Goal: Task Accomplishment & Management: Manage account settings

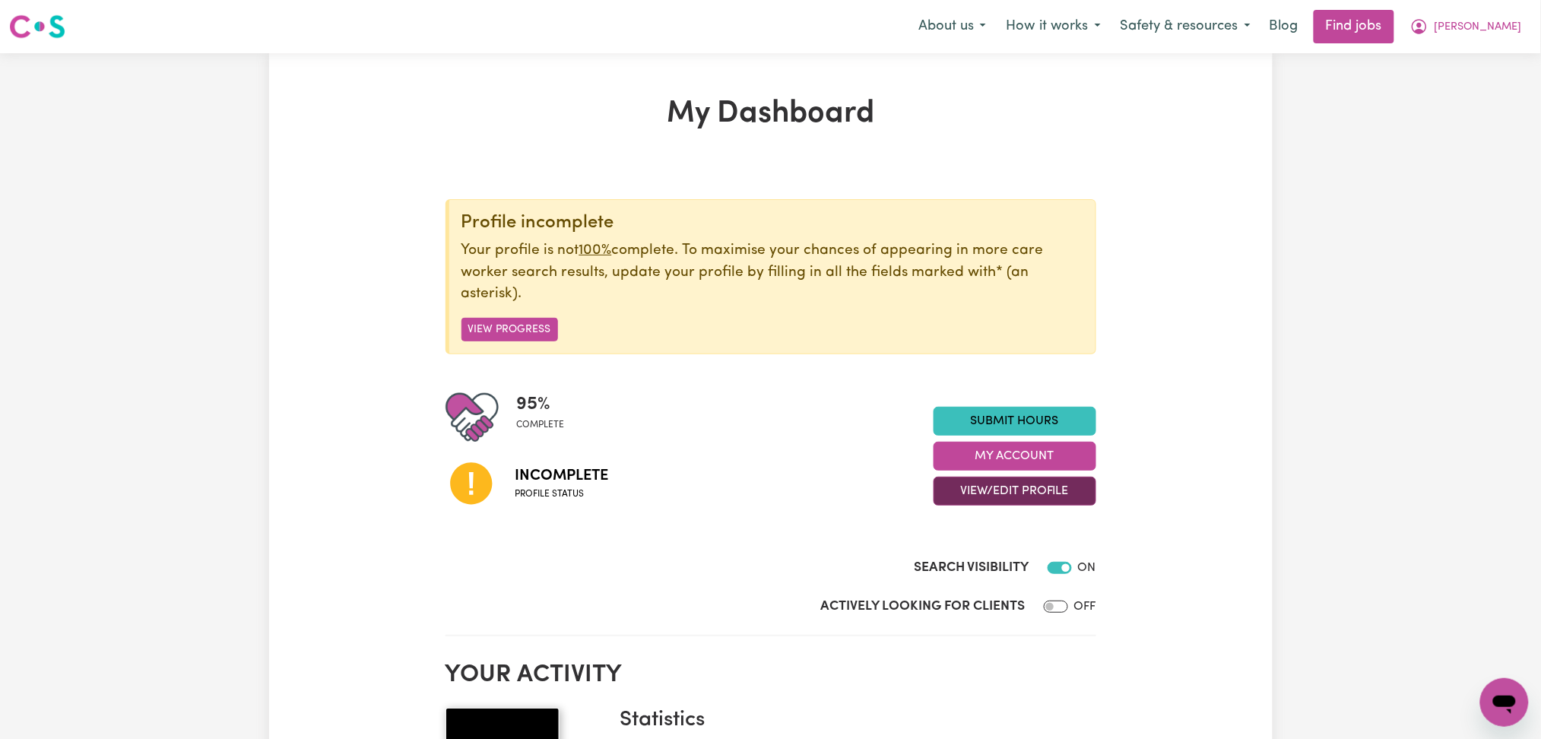
click at [989, 494] on button "View/Edit Profile" at bounding box center [1015, 491] width 163 height 29
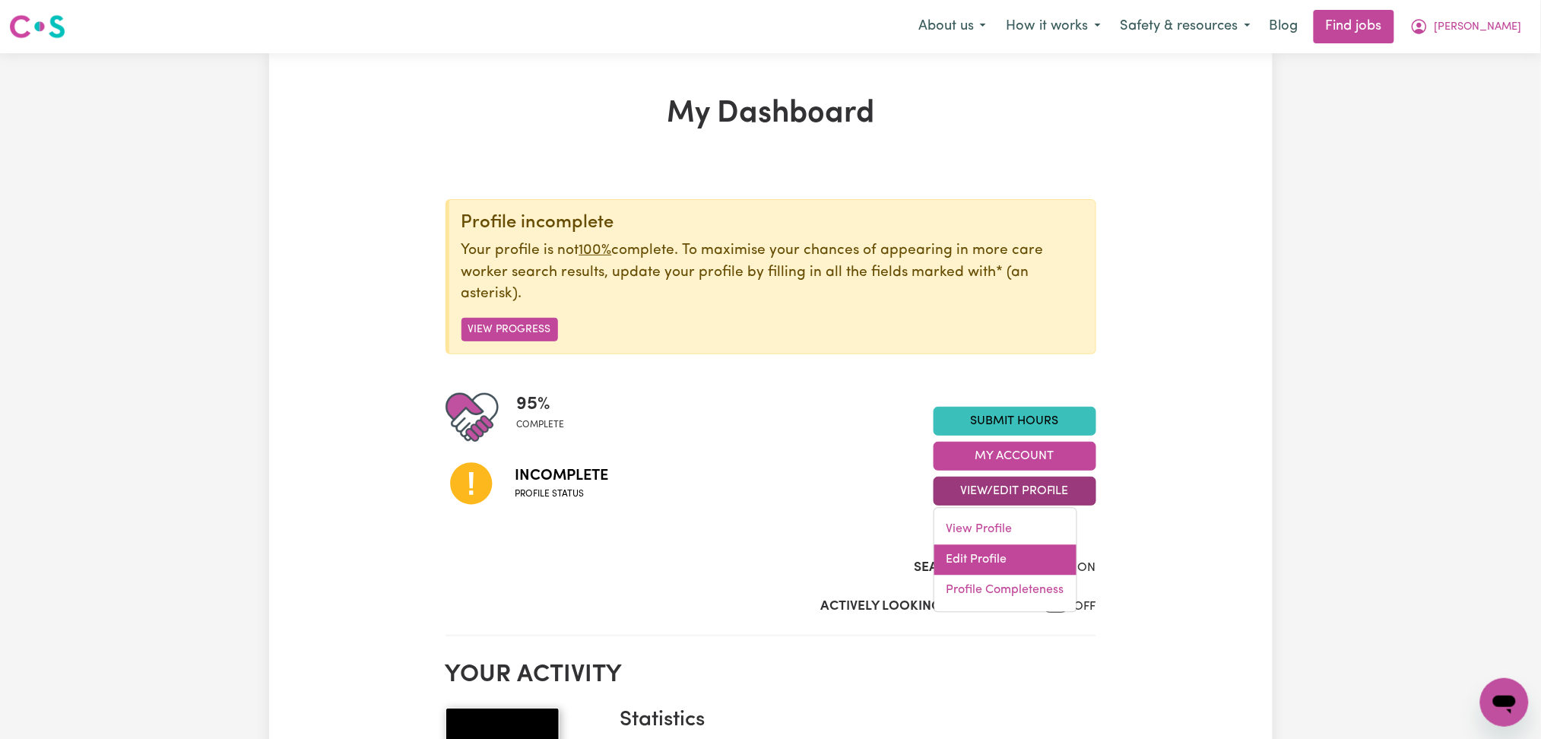
click at [976, 561] on link "Edit Profile" at bounding box center [1006, 560] width 142 height 30
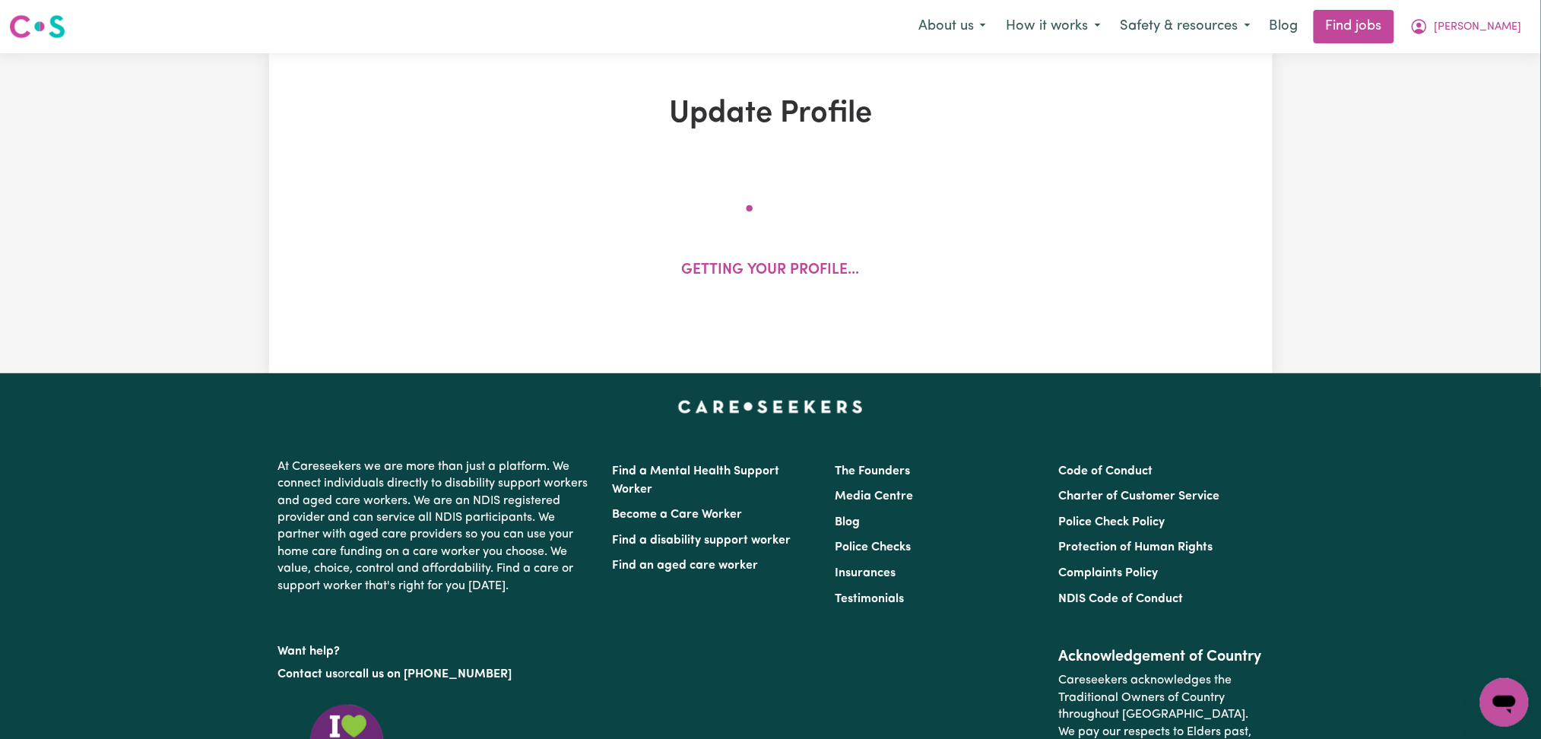
select select "[DEMOGRAPHIC_DATA]"
select select "[DEMOGRAPHIC_DATA] Work Visa"
select select "Studying a healthcare related degree or qualification"
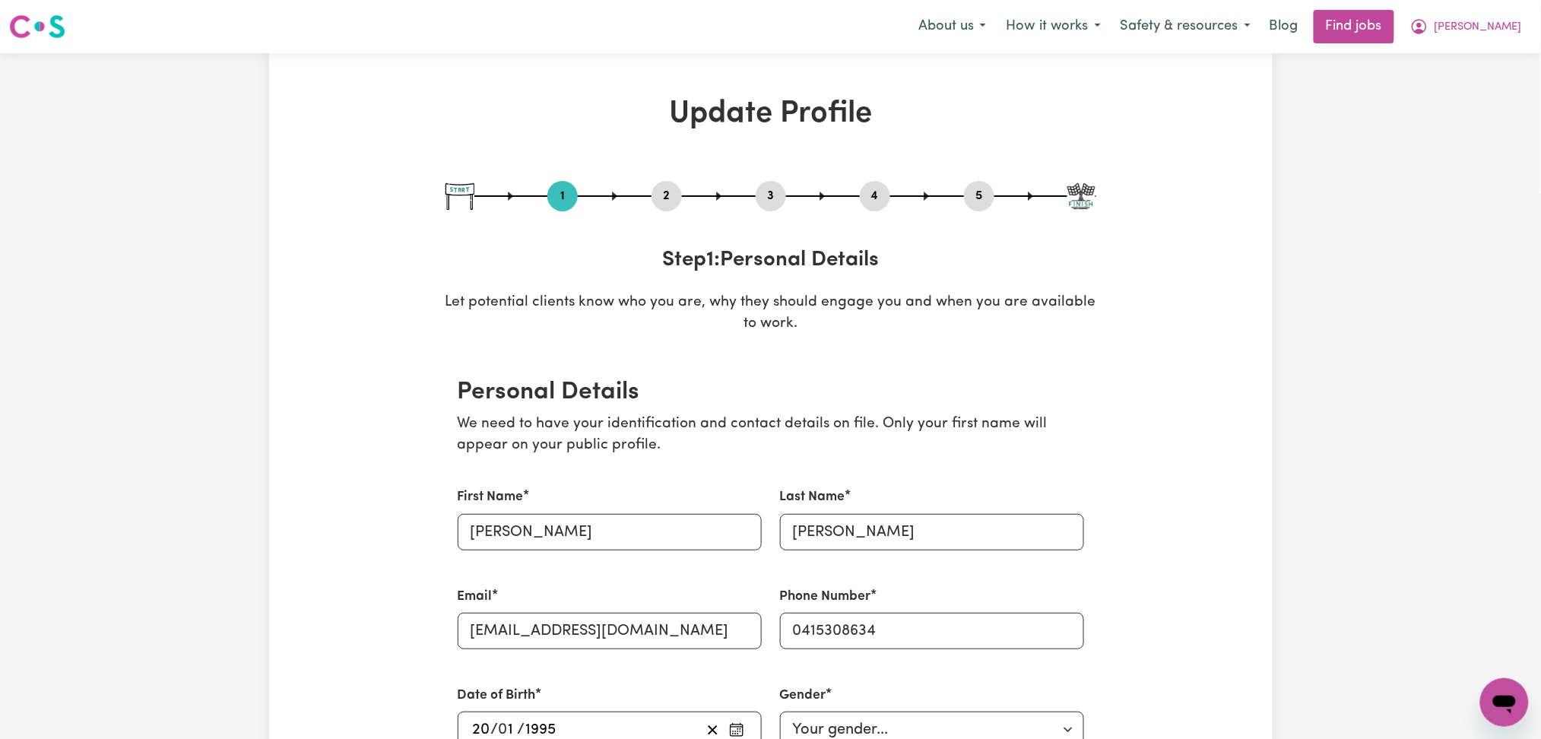
click at [671, 188] on button "2" at bounding box center [667, 196] width 30 height 20
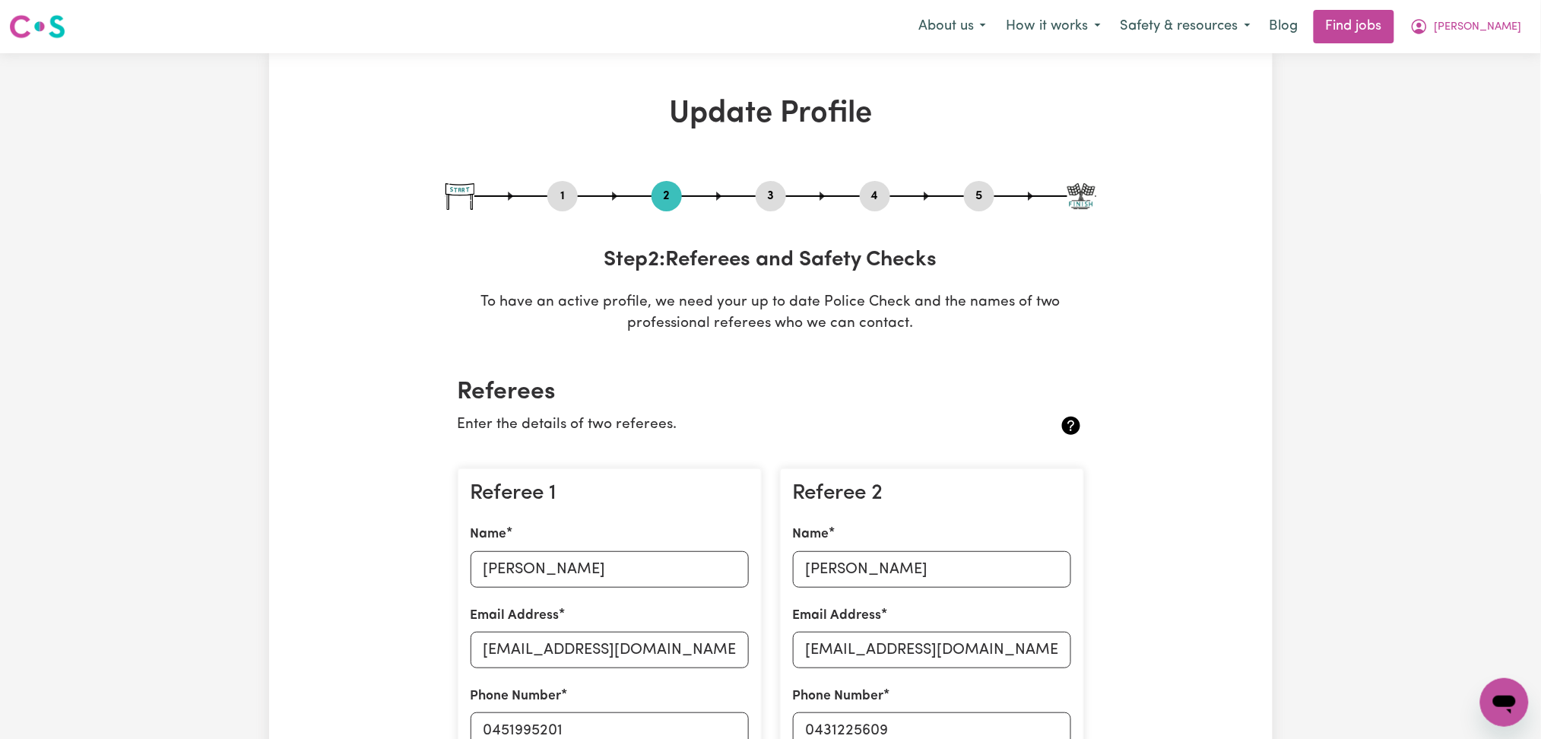
scroll to position [202, 0]
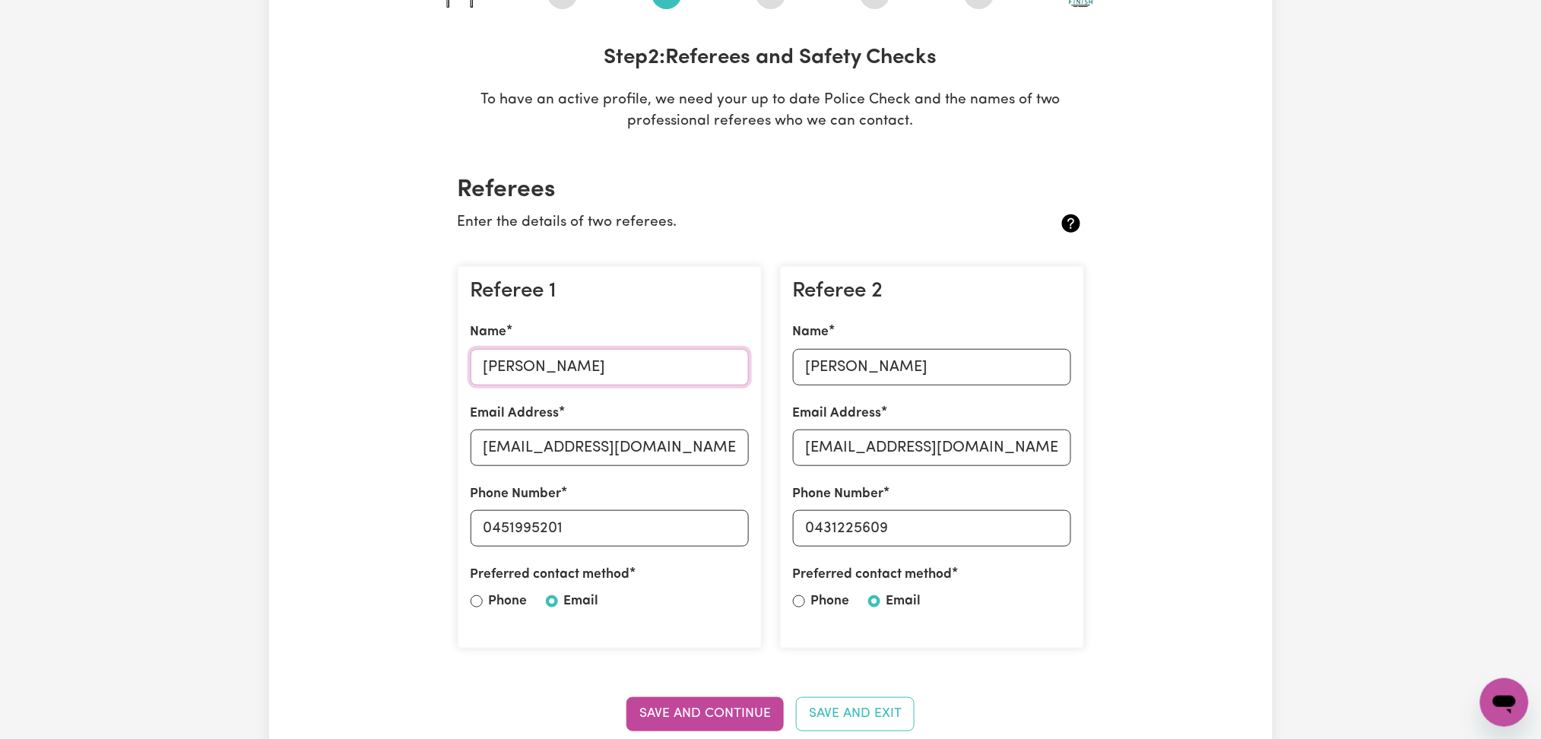
click at [537, 369] on input "[PERSON_NAME]" at bounding box center [610, 367] width 278 height 37
click at [563, 449] on input "[EMAIL_ADDRESS][DOMAIN_NAME]" at bounding box center [610, 448] width 278 height 37
drag, startPoint x: 497, startPoint y: 525, endPoint x: 758, endPoint y: 513, distance: 261.9
click at [758, 513] on div "Referee 1 Name [PERSON_NAME] Email Address [EMAIL_ADDRESS][DOMAIN_NAME] Phone N…" at bounding box center [610, 457] width 304 height 383
click at [849, 355] on input "[PERSON_NAME]" at bounding box center [932, 367] width 278 height 37
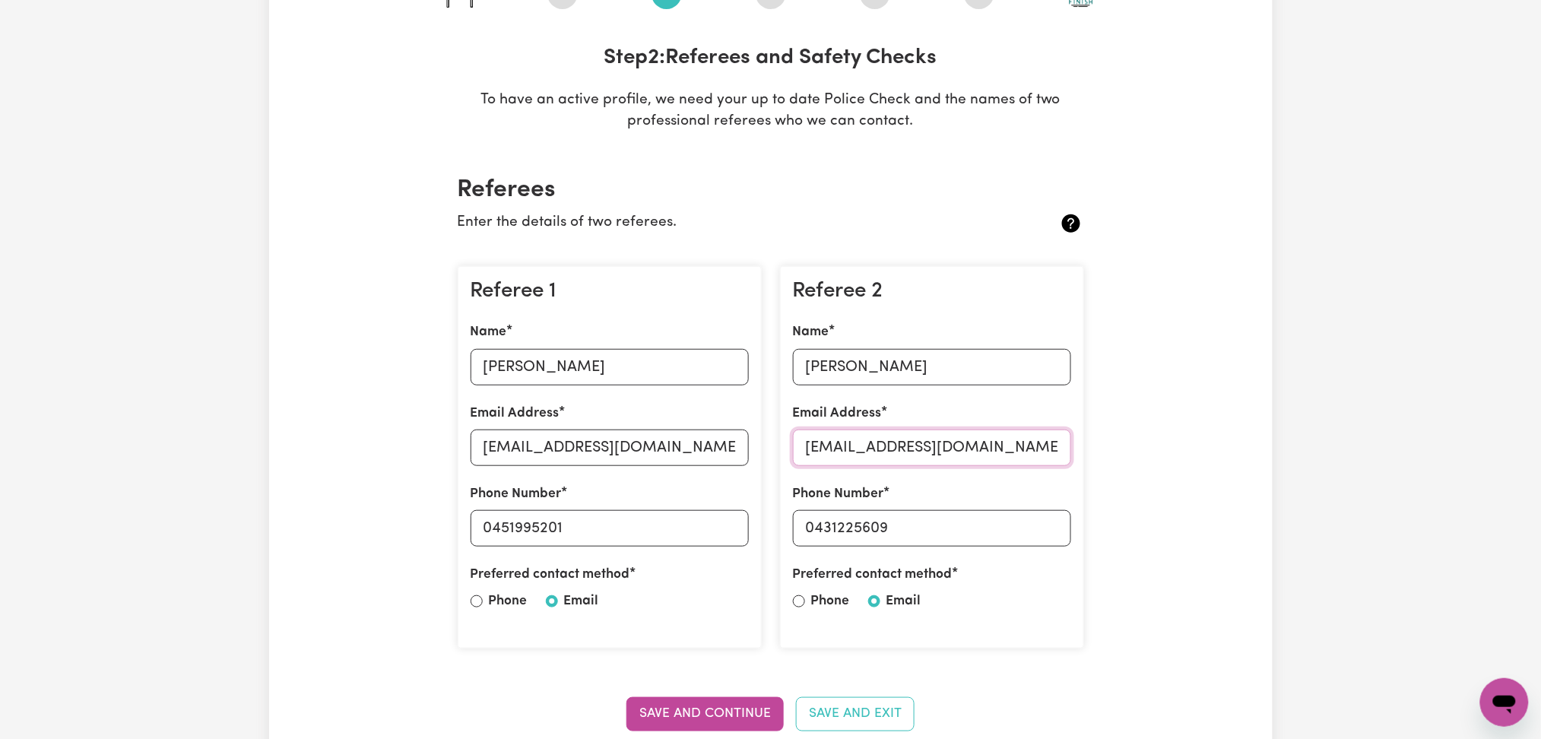
click at [983, 443] on input "[EMAIL_ADDRESS][DOMAIN_NAME]" at bounding box center [932, 448] width 278 height 37
drag, startPoint x: 815, startPoint y: 525, endPoint x: 1001, endPoint y: 519, distance: 185.6
click at [1001, 519] on input "0431225609" at bounding box center [932, 528] width 278 height 37
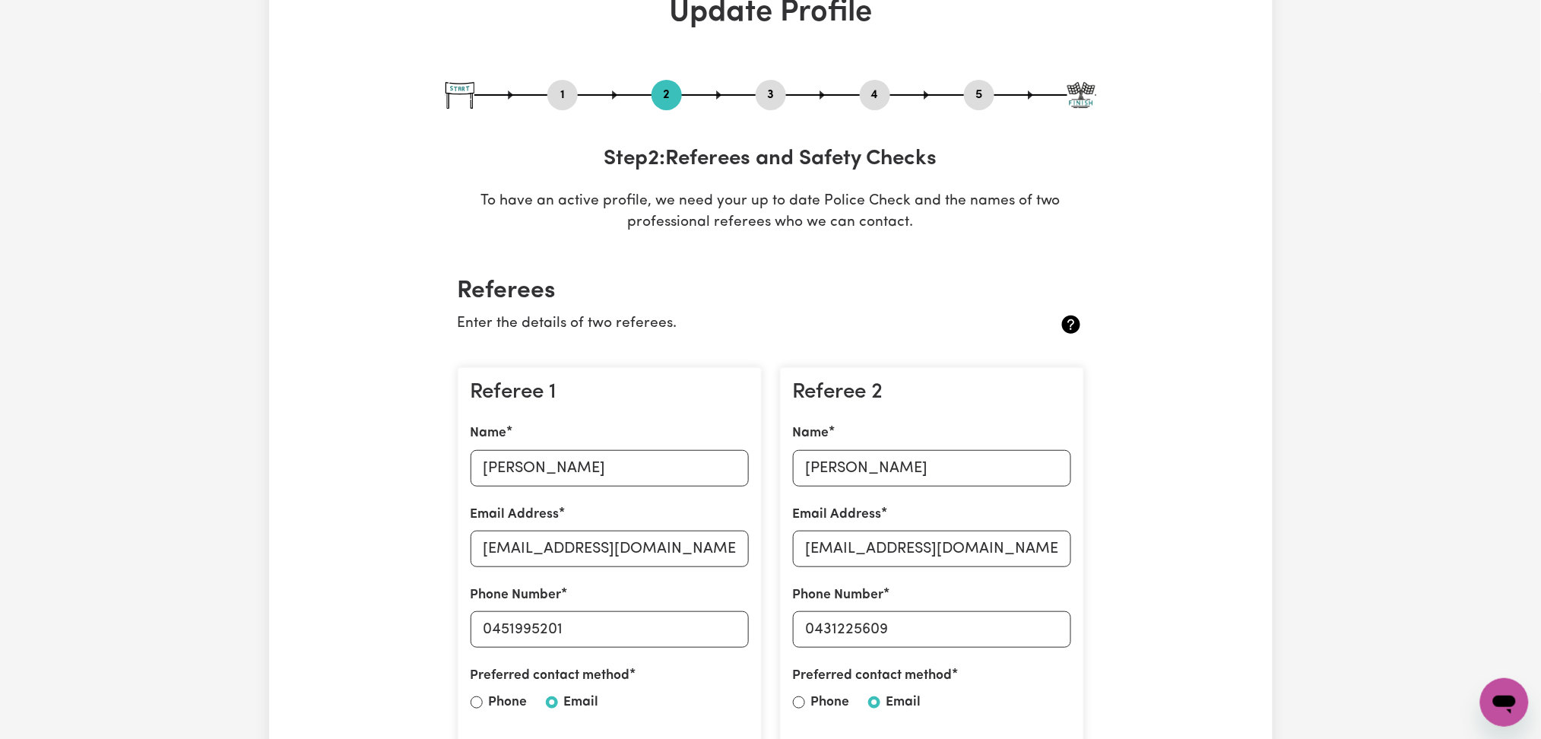
scroll to position [0, 0]
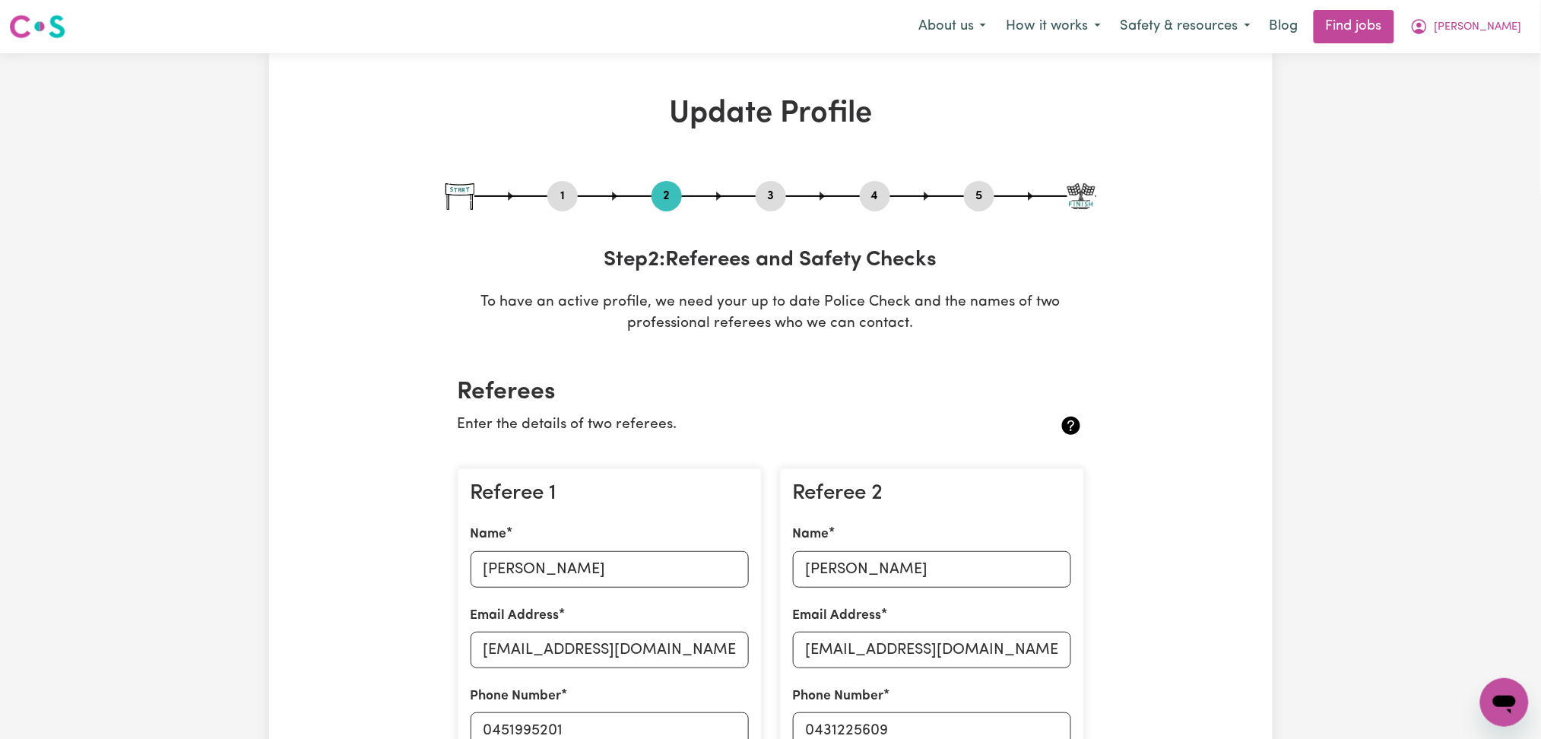
click at [976, 198] on button "5" at bounding box center [979, 196] width 30 height 20
select select "I am providing services by being employed by an organisation"
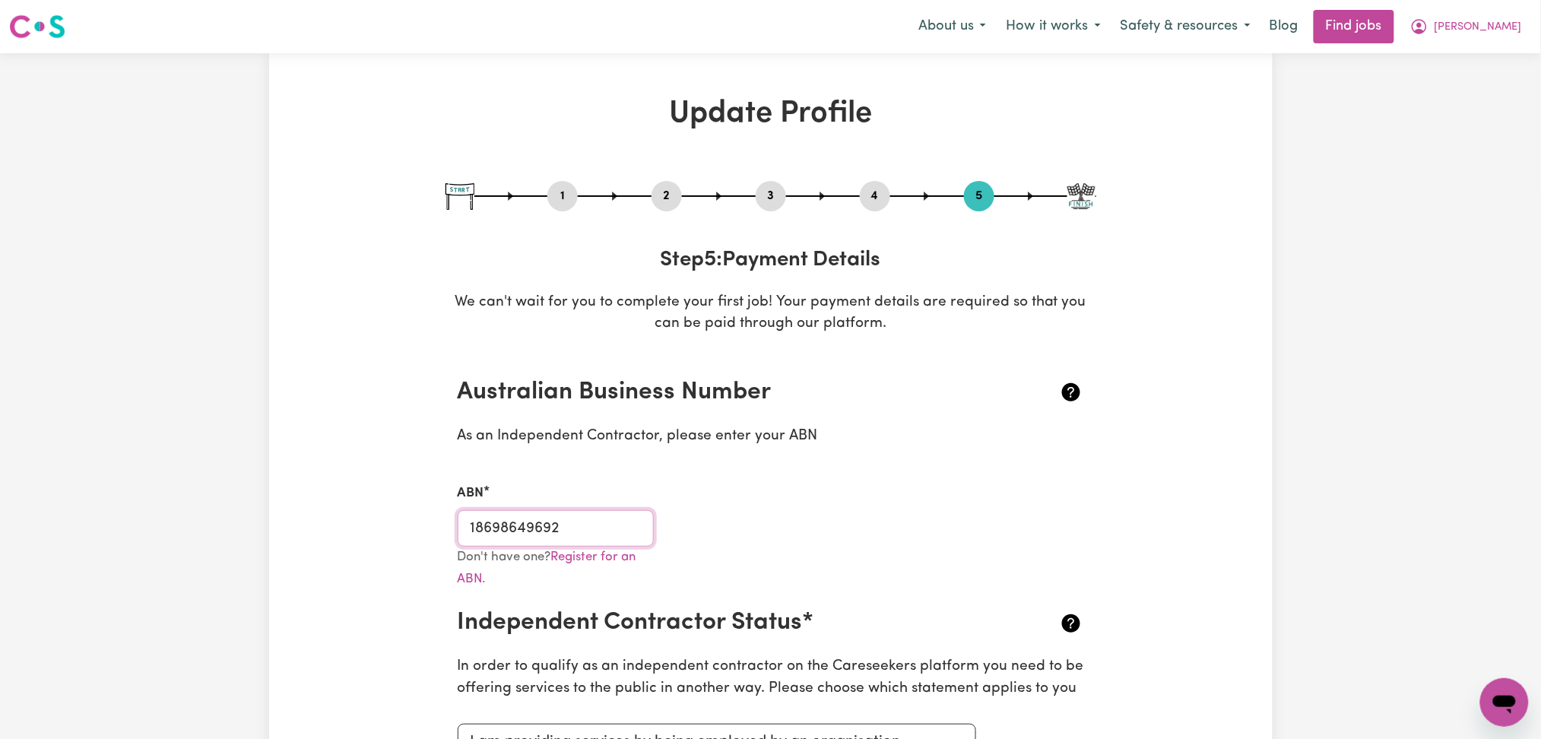
click at [517, 525] on input "18698649692" at bounding box center [556, 528] width 197 height 37
click at [769, 194] on button "3" at bounding box center [771, 196] width 30 height 20
select select "2024"
select select "Certificate III (Individual Support)"
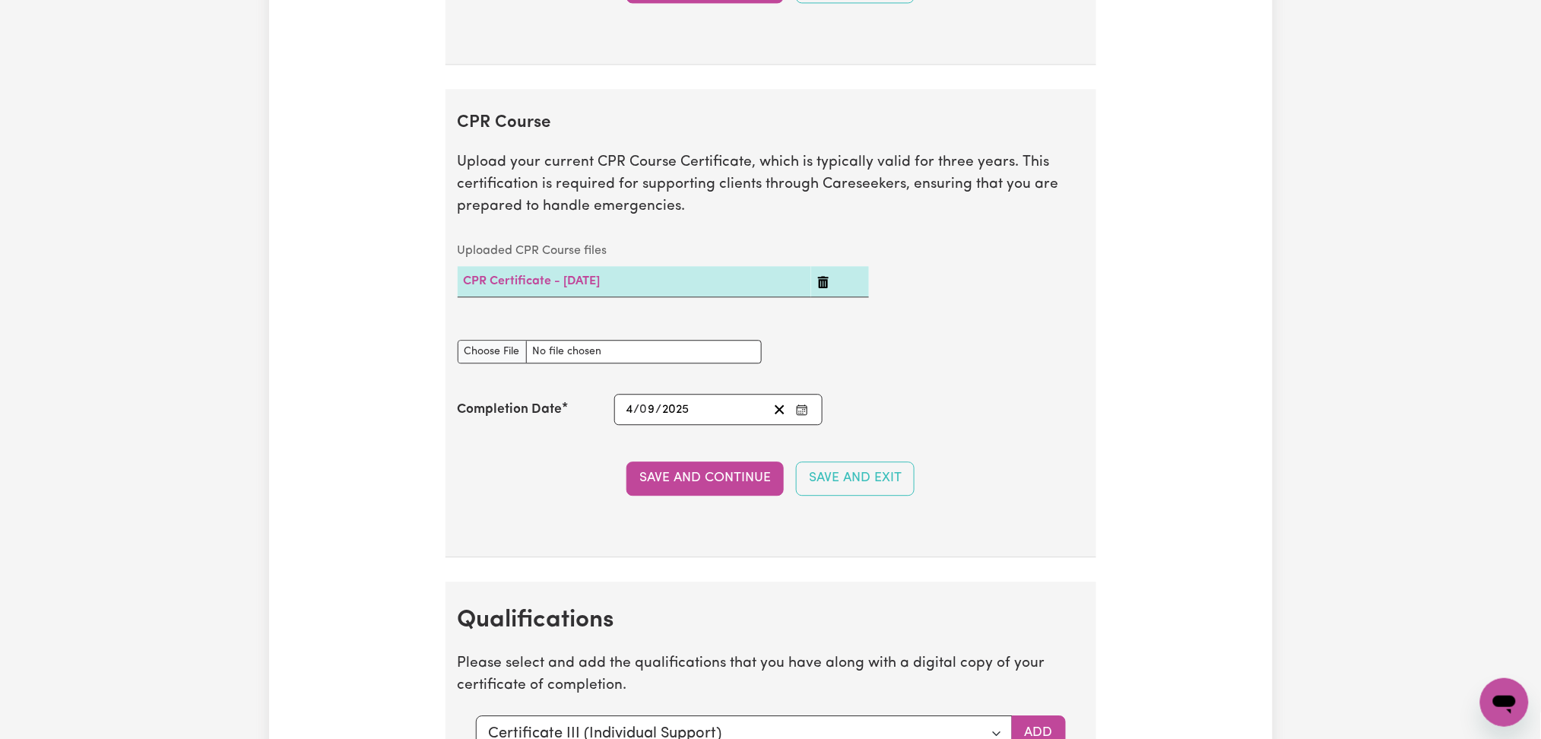
scroll to position [3650, 0]
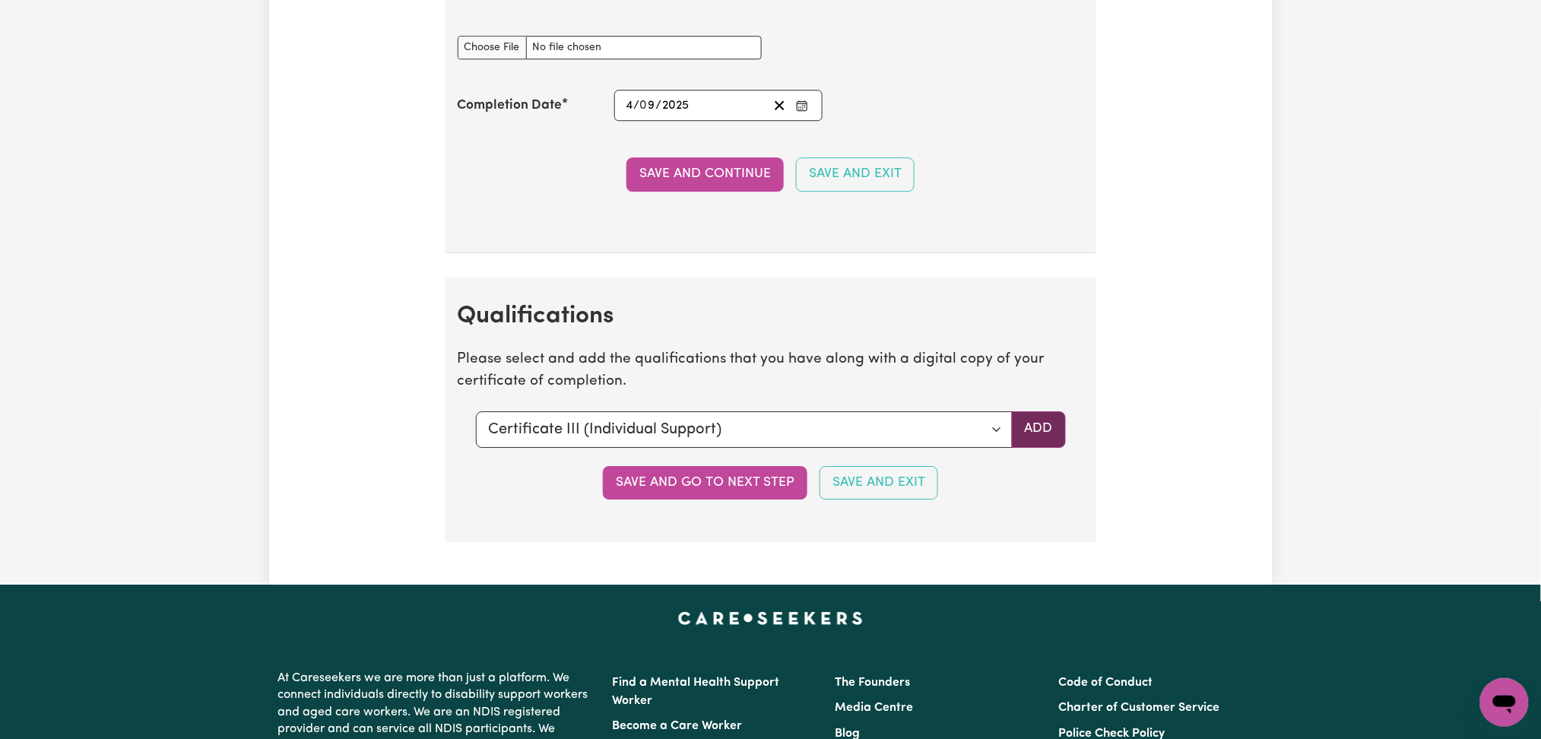
click at [1041, 439] on button "Add" at bounding box center [1039, 429] width 54 height 37
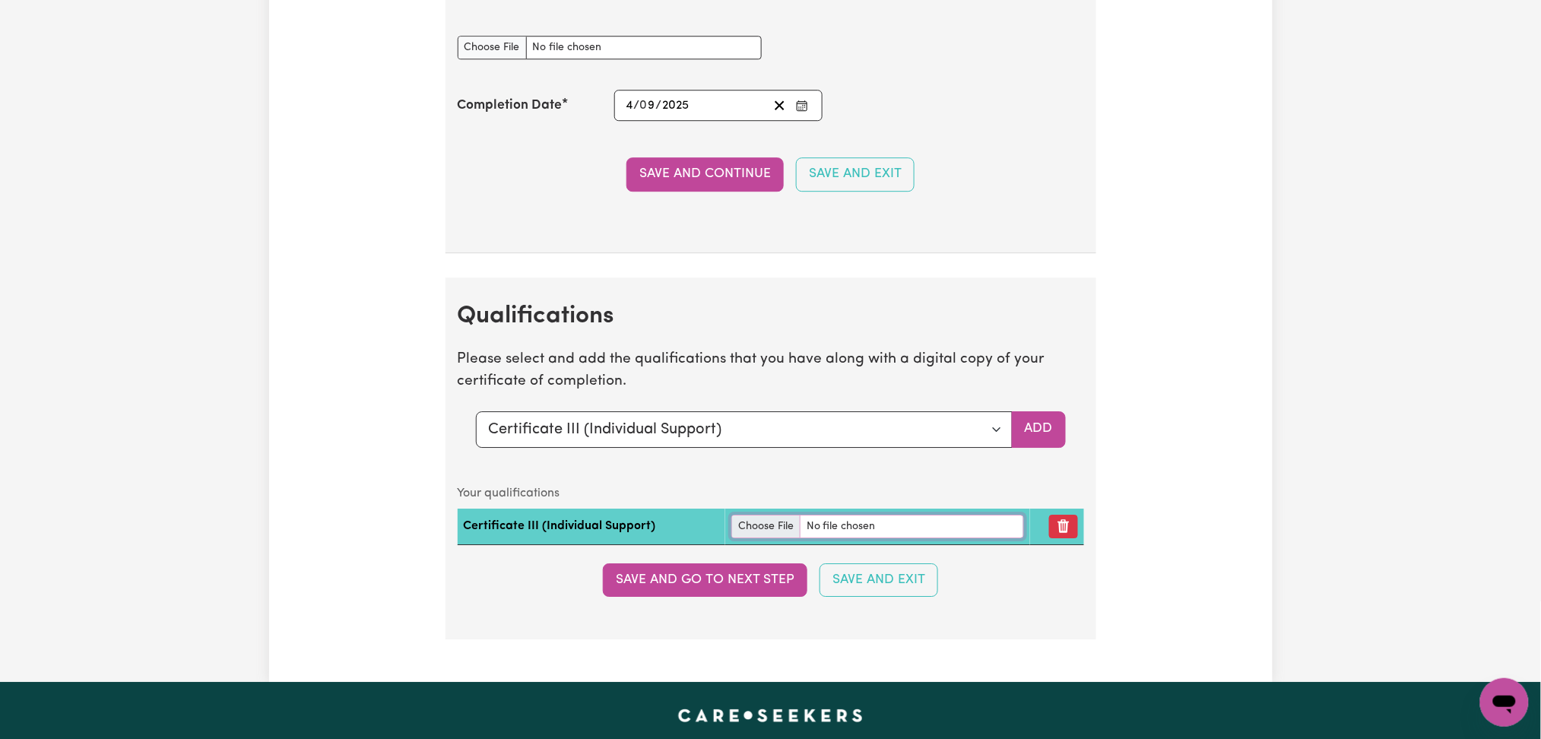
click at [748, 535] on input "file" at bounding box center [878, 527] width 293 height 24
type input "C:\fakepath\[PERSON_NAME] Certificate III in Individual Support.pdf"
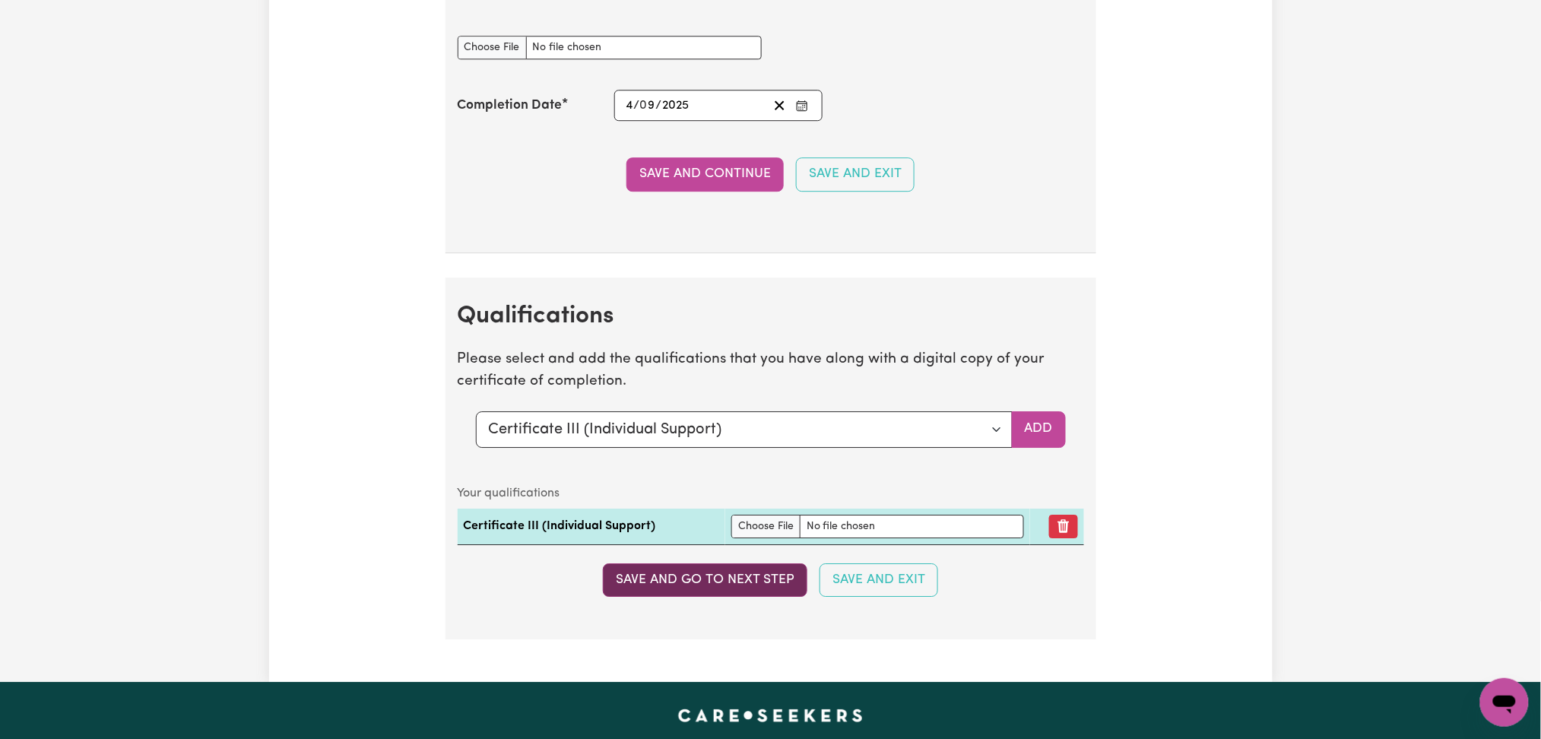
click at [702, 589] on button "Save and go to next step" at bounding box center [705, 579] width 205 height 33
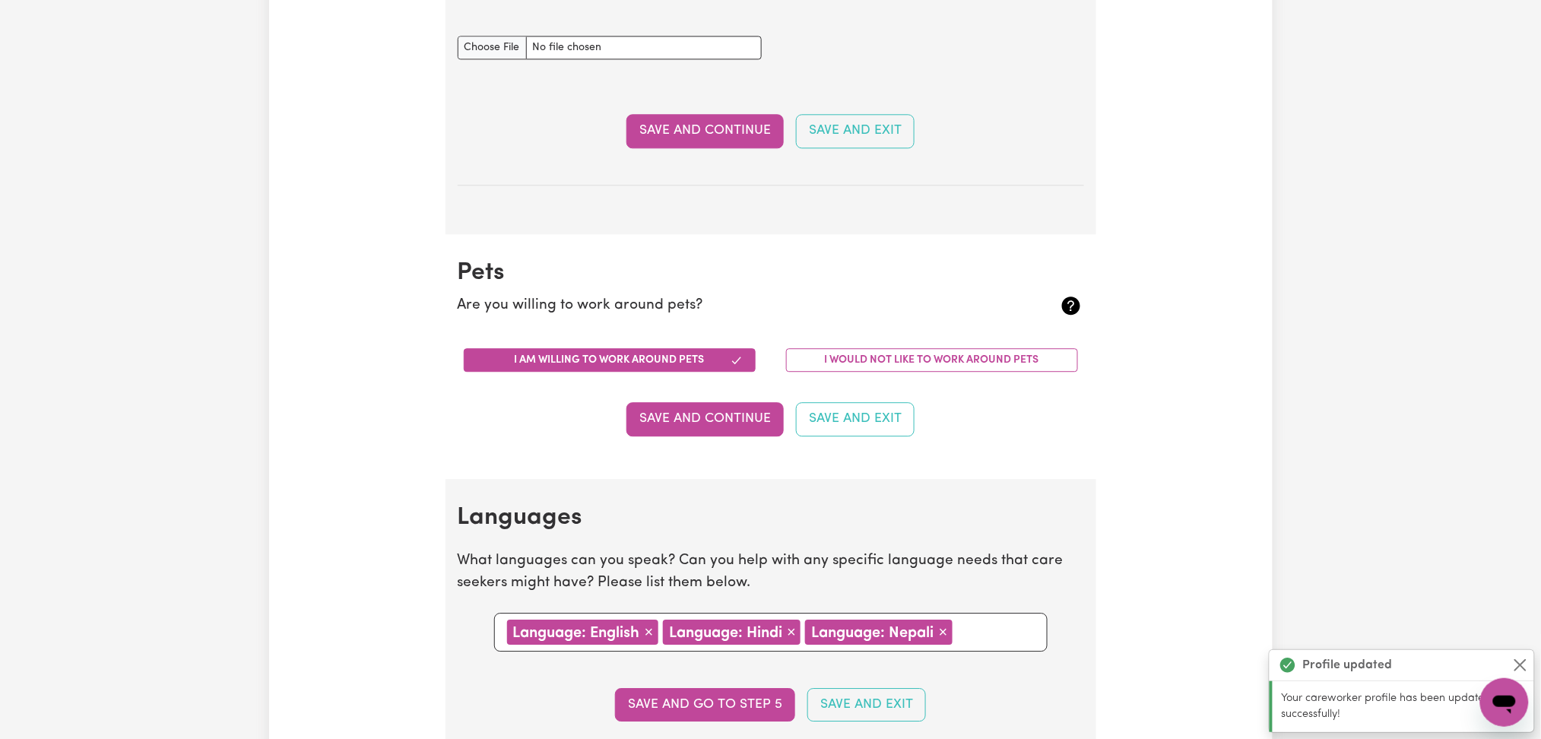
scroll to position [0, 0]
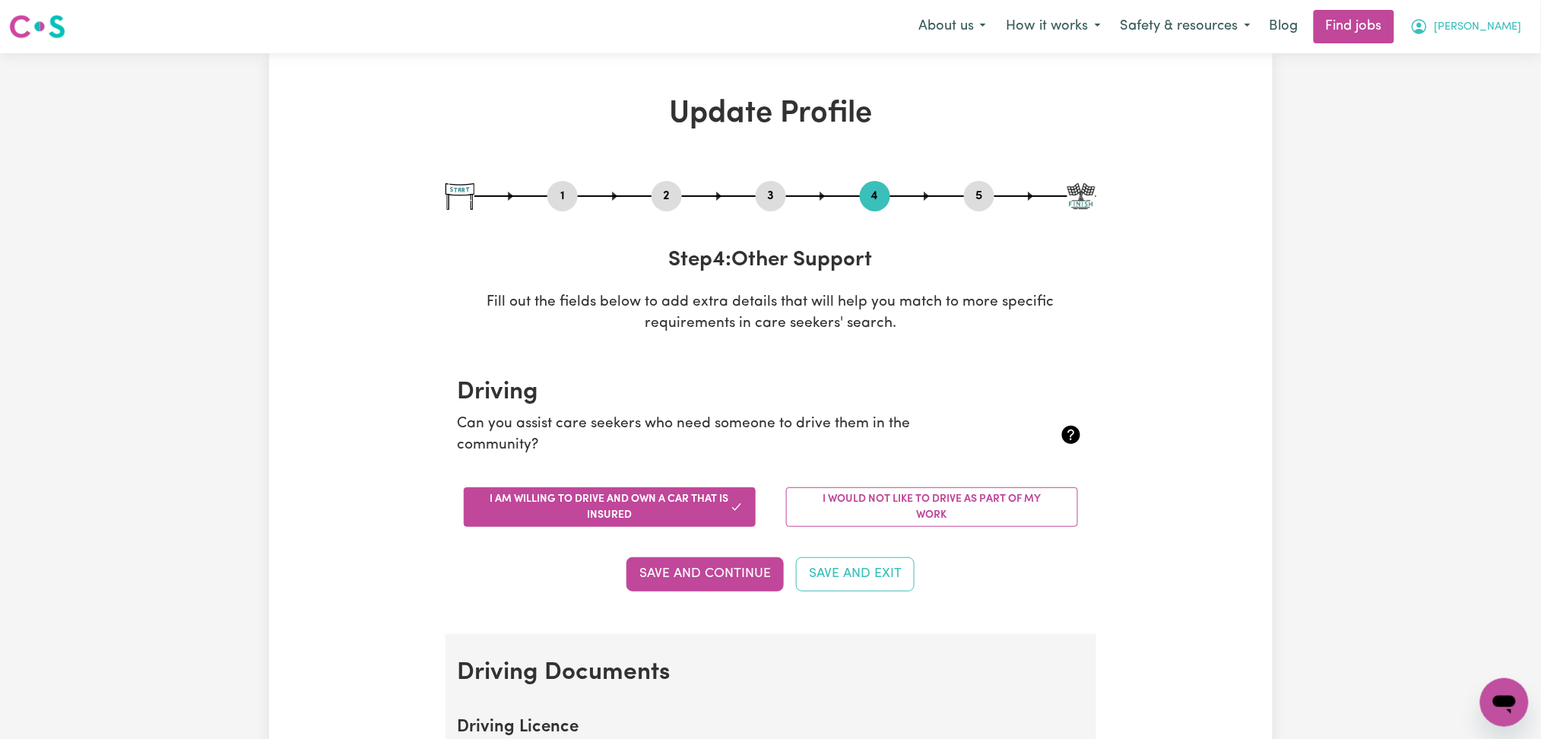
click at [1504, 38] on button "[PERSON_NAME]" at bounding box center [1467, 27] width 132 height 32
click at [1472, 88] on link "My Dashboard" at bounding box center [1471, 87] width 120 height 29
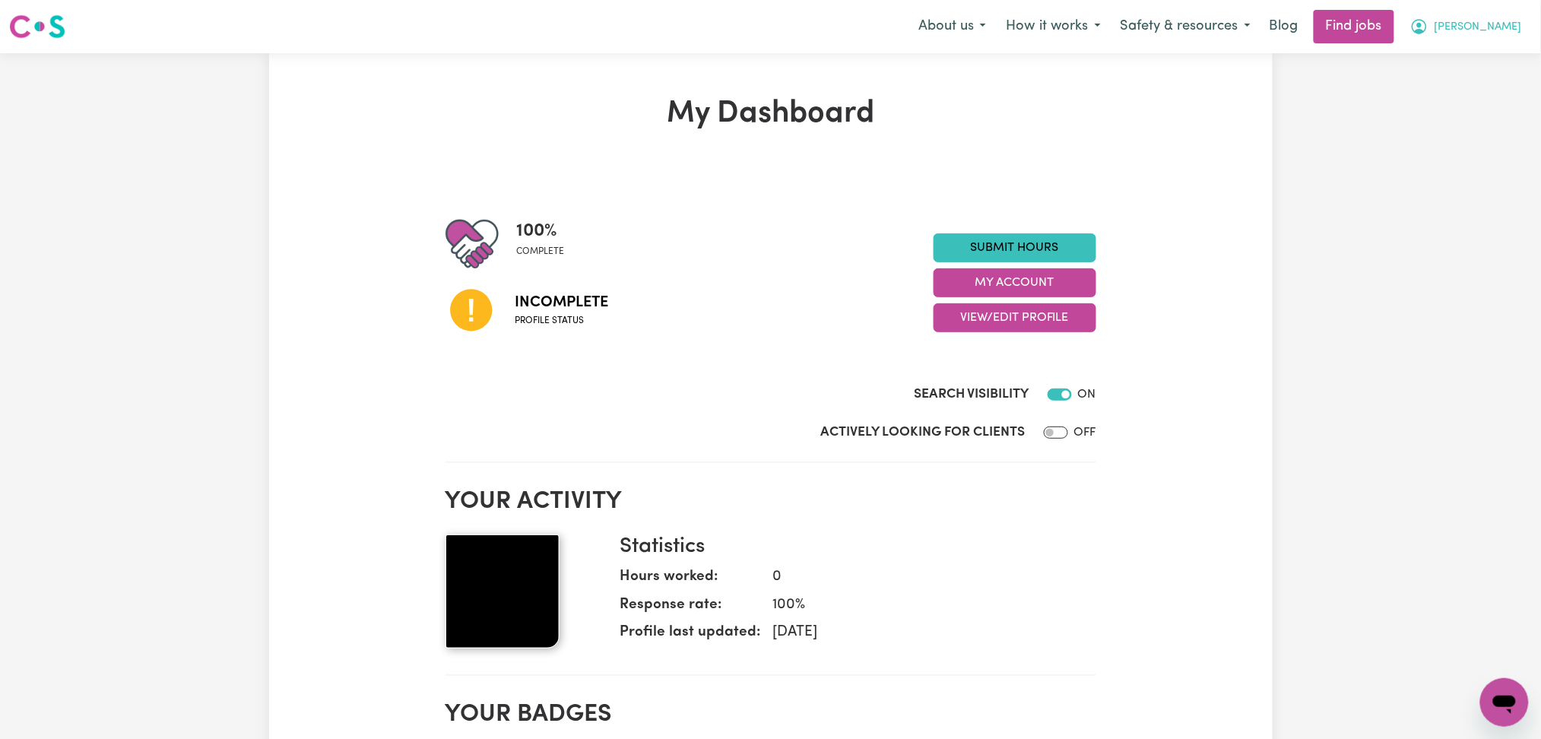
click at [1491, 20] on span "[PERSON_NAME]" at bounding box center [1478, 27] width 87 height 17
click at [1465, 102] on link "Logout" at bounding box center [1471, 116] width 120 height 29
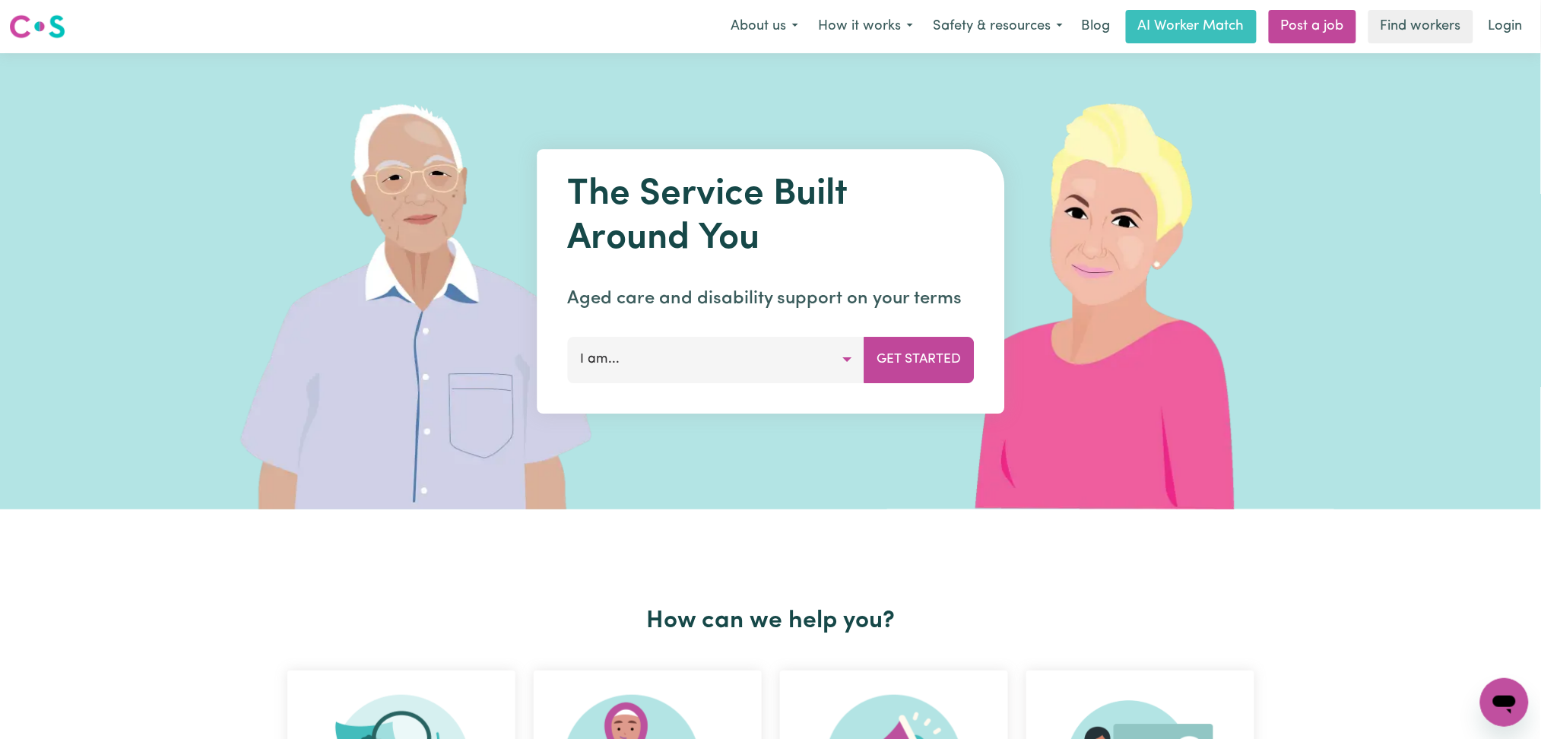
click at [1490, 37] on link "Login" at bounding box center [1506, 26] width 52 height 33
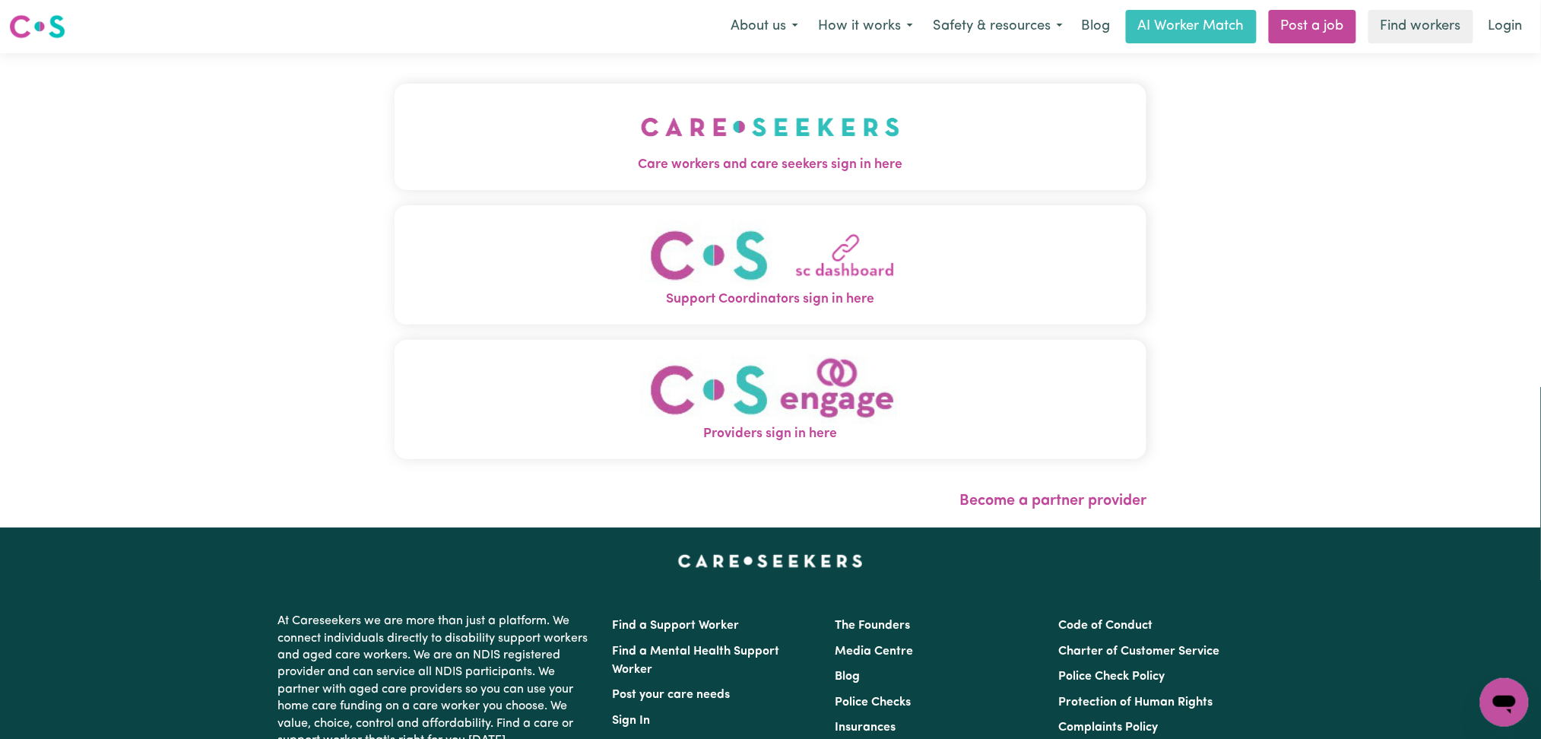
click at [641, 136] on img "Care workers and care seekers sign in here" at bounding box center [770, 127] width 259 height 56
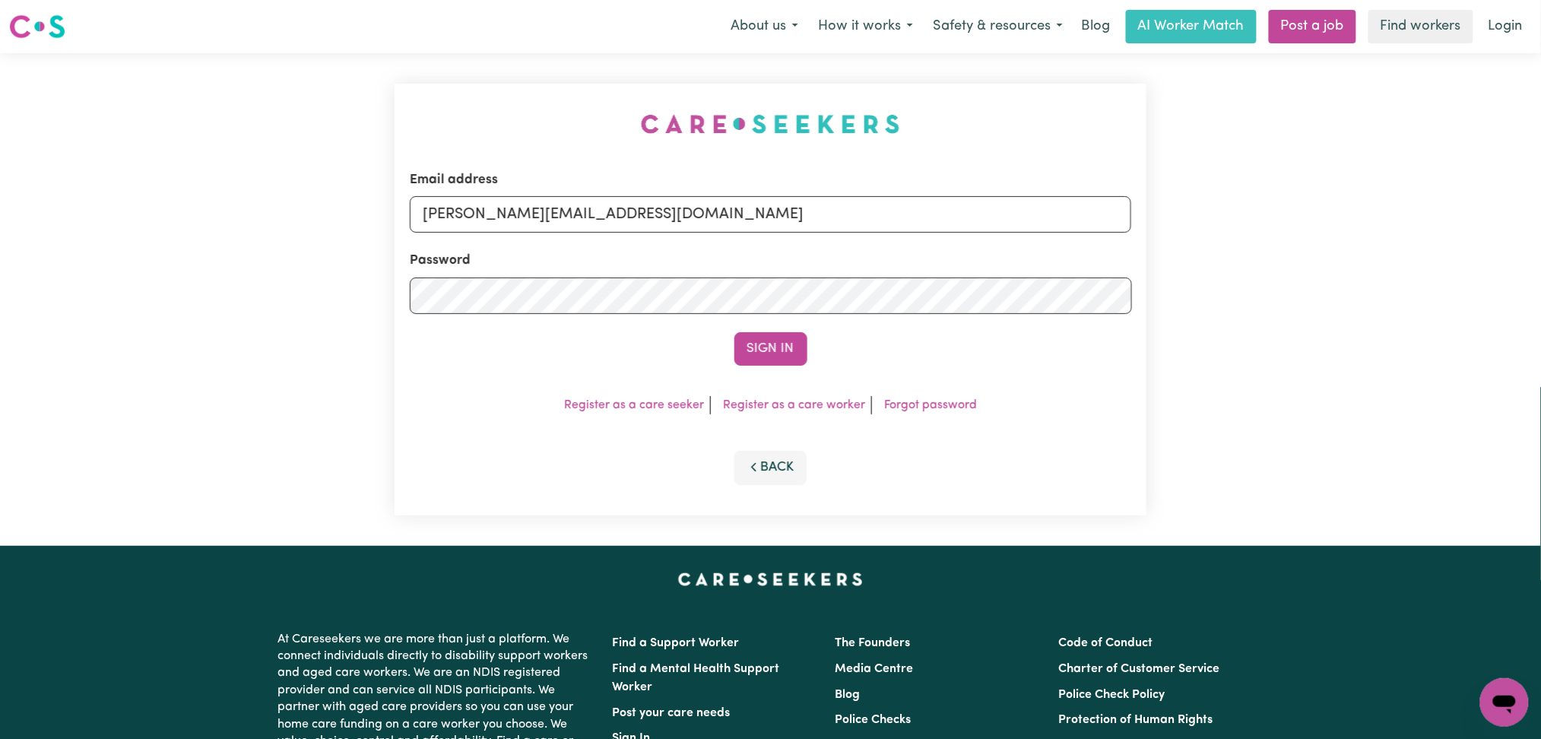
click at [569, 239] on form "Email address [PERSON_NAME][EMAIL_ADDRESS][DOMAIN_NAME] Password Sign In" at bounding box center [771, 267] width 722 height 195
click at [563, 227] on input "[PERSON_NAME][EMAIL_ADDRESS][DOMAIN_NAME]" at bounding box center [771, 214] width 722 height 37
drag, startPoint x: 500, startPoint y: 198, endPoint x: 854, endPoint y: 200, distance: 354.4
click at [854, 200] on input "Superuser~[EMAIL_ADDRESS][DOMAIN_NAME]" at bounding box center [771, 214] width 722 height 37
type input "Superuser~[EMAIL_ADDRESS][DOMAIN_NAME]"
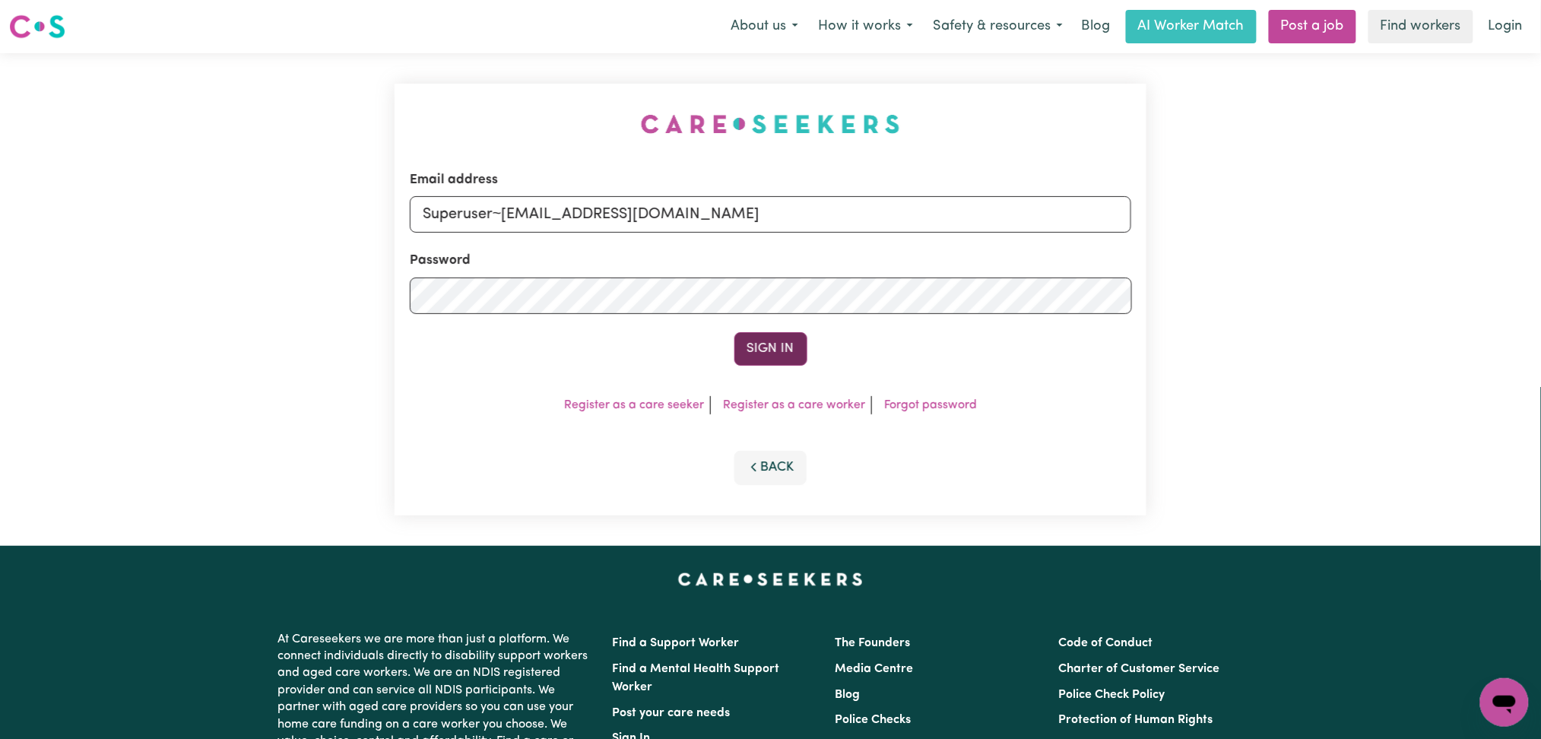
click at [776, 357] on button "Sign In" at bounding box center [771, 348] width 73 height 33
